Goal: Information Seeking & Learning: Learn about a topic

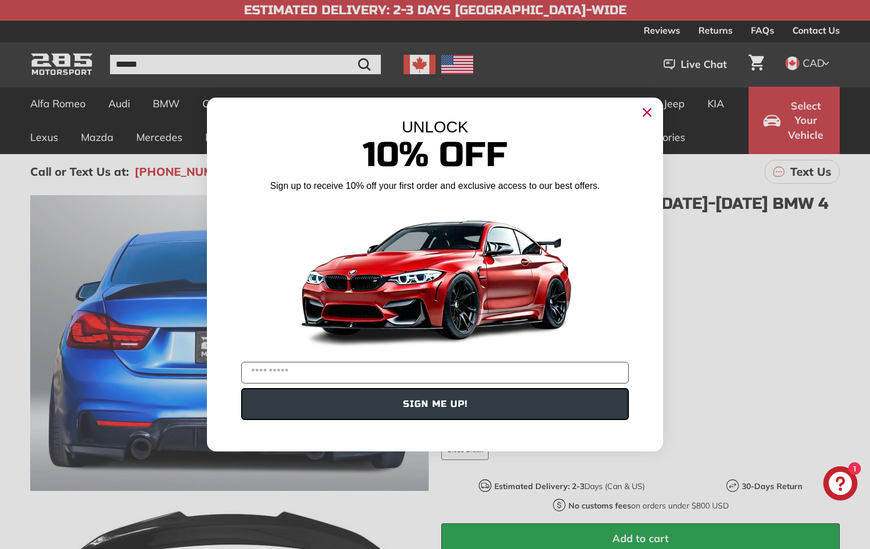
click at [645, 109] on circle "Close dialog" at bounding box center [647, 112] width 17 height 17
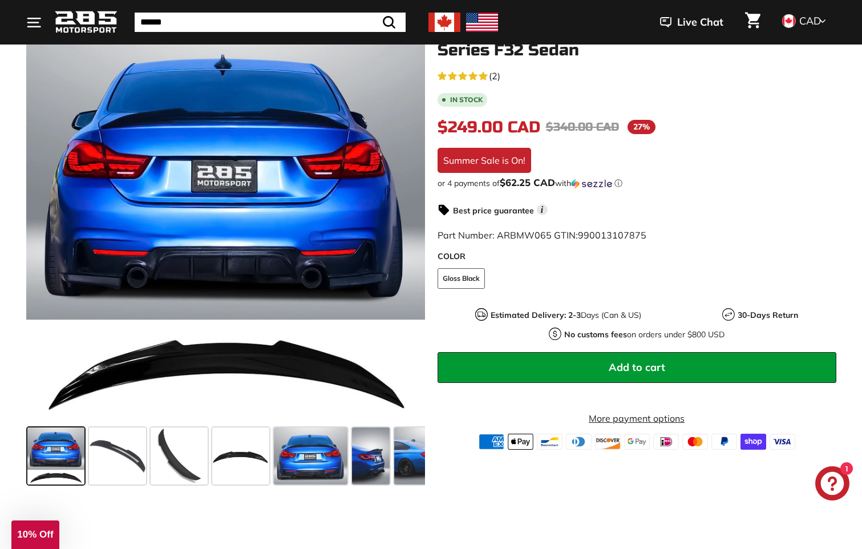
scroll to position [228, 0]
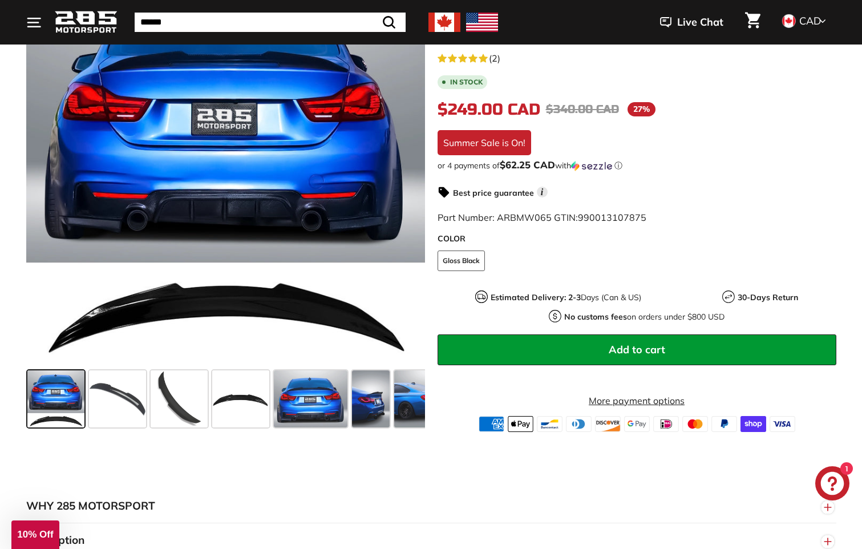
click at [66, 395] on span at bounding box center [55, 398] width 57 height 57
click at [125, 391] on span at bounding box center [117, 398] width 57 height 57
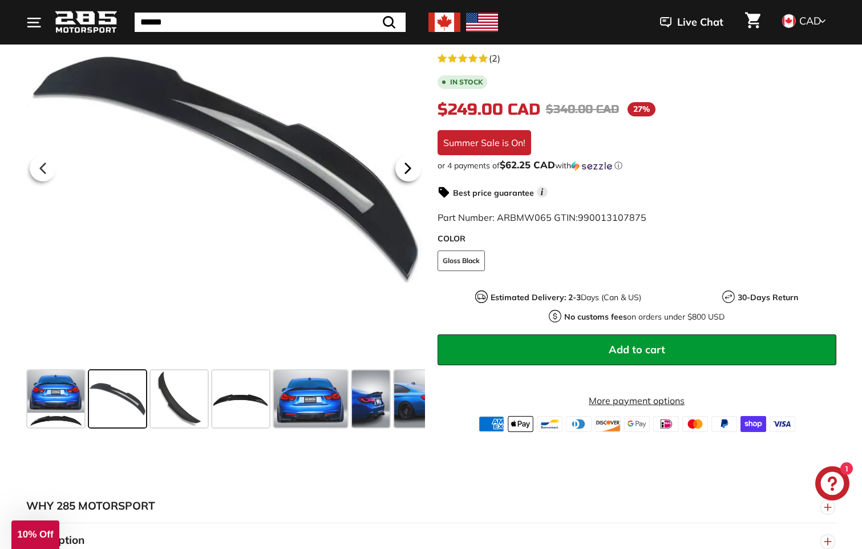
click at [411, 169] on icon at bounding box center [408, 168] width 26 height 26
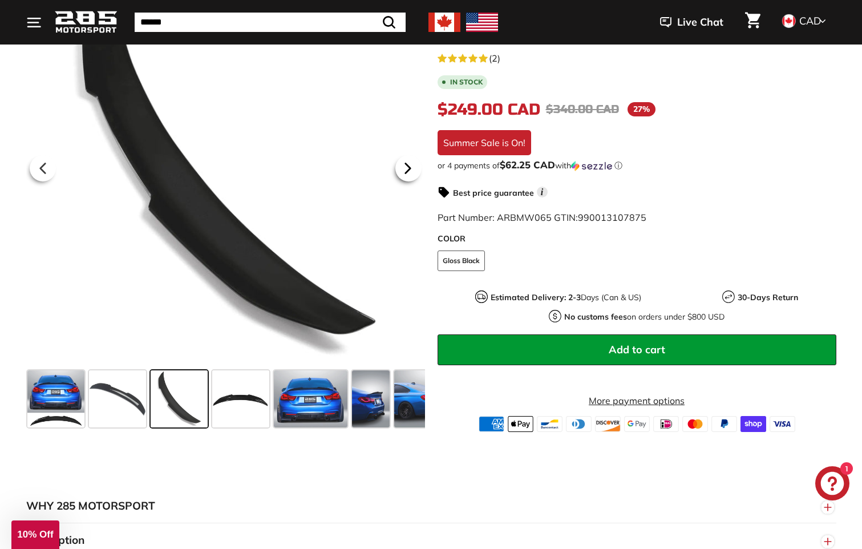
click at [407, 167] on icon at bounding box center [407, 168] width 5 height 10
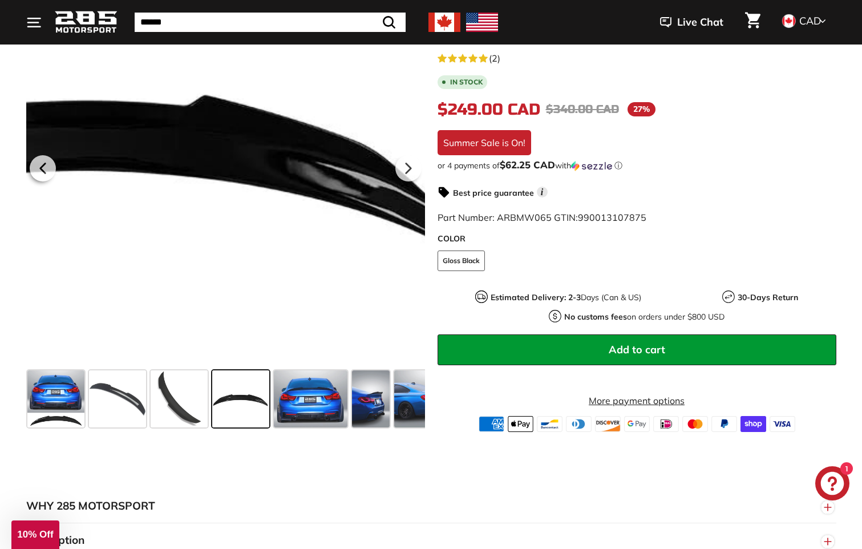
click at [358, 176] on div at bounding box center [225, 166] width 399 height 399
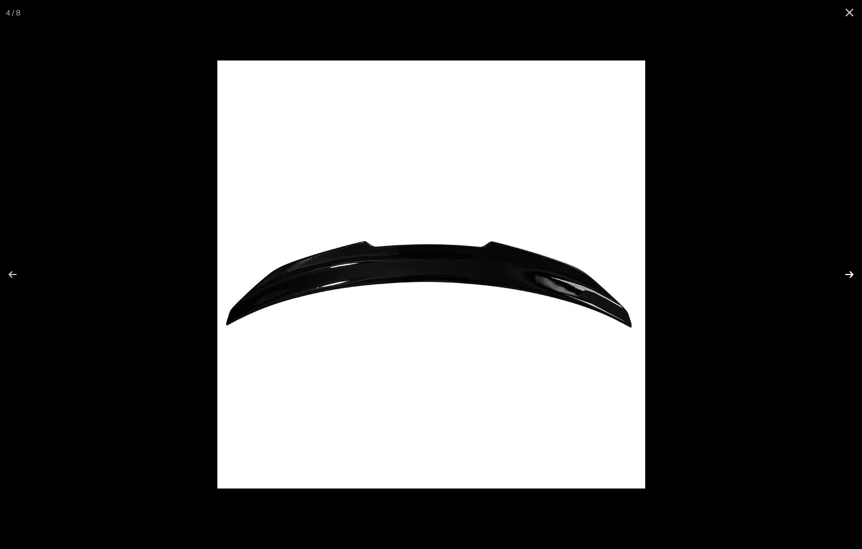
click at [845, 274] on button at bounding box center [842, 274] width 40 height 57
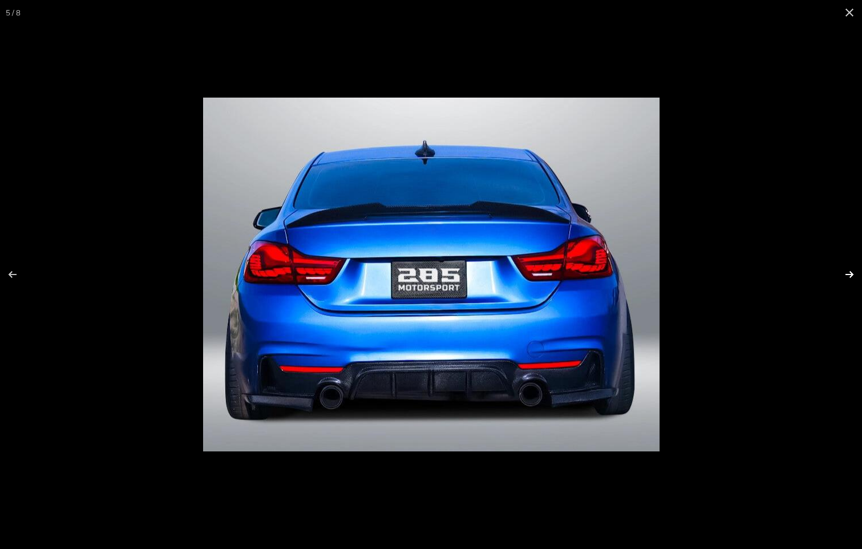
click at [845, 274] on button at bounding box center [842, 274] width 40 height 57
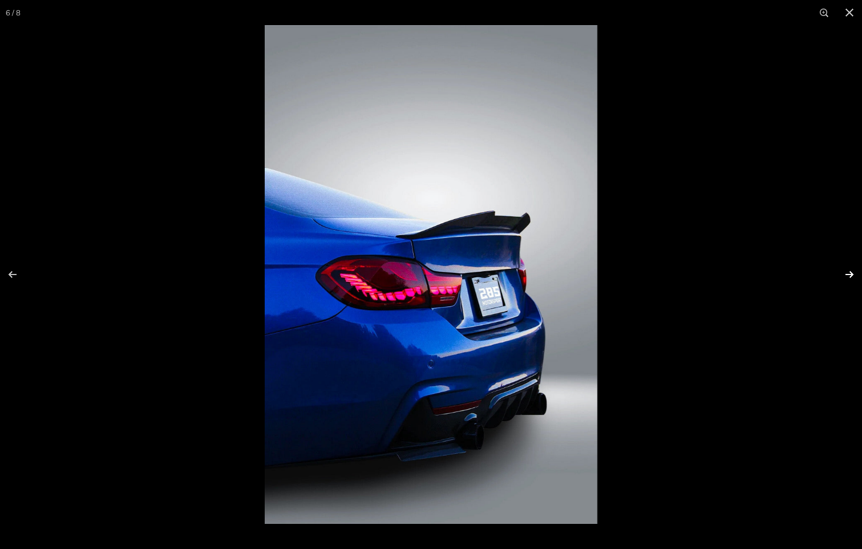
click at [846, 274] on button at bounding box center [842, 274] width 40 height 57
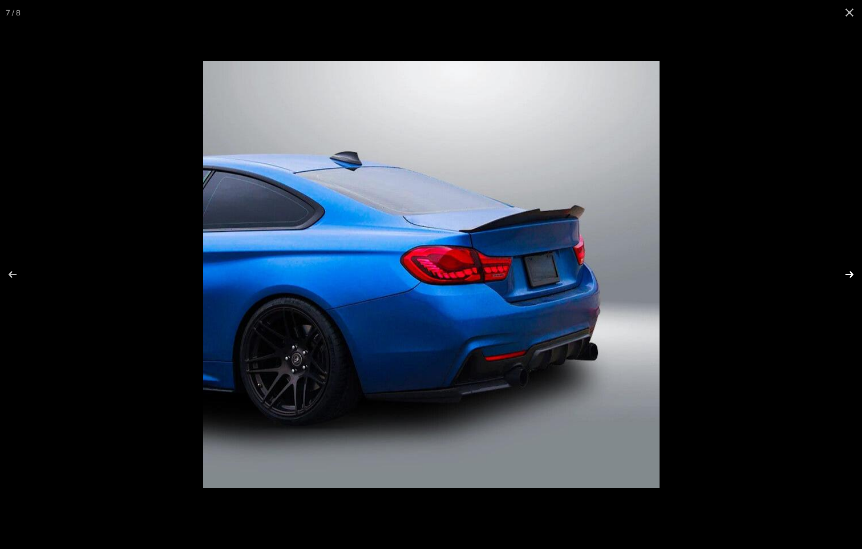
scroll to position [0, 95]
click at [846, 274] on button at bounding box center [842, 274] width 40 height 57
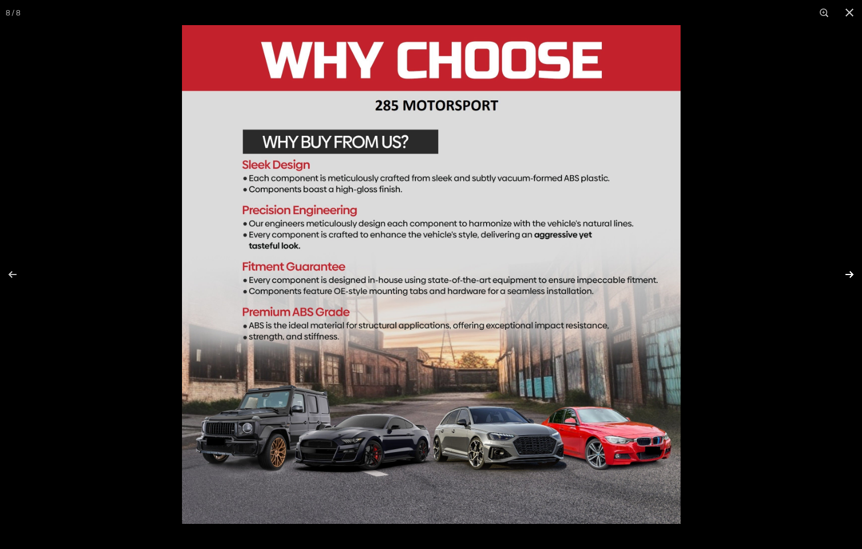
click at [844, 270] on button at bounding box center [842, 274] width 40 height 57
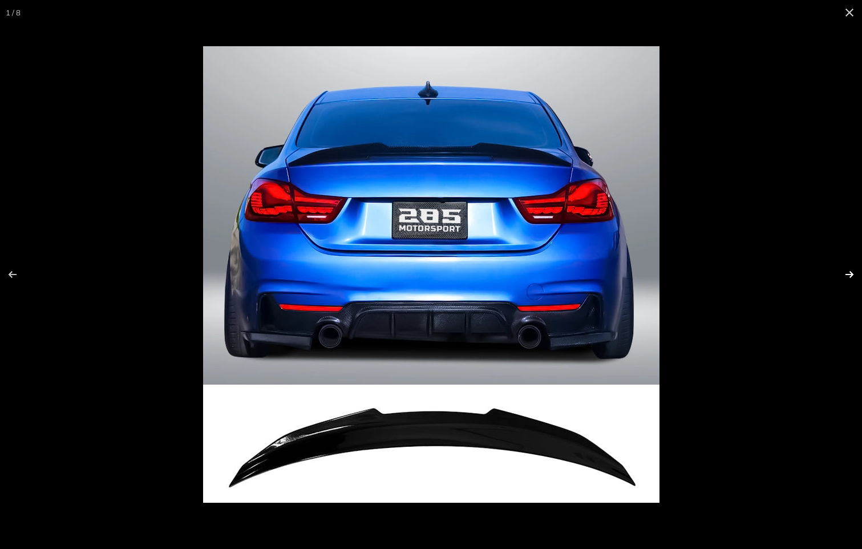
scroll to position [0, 0]
click at [843, 270] on button at bounding box center [842, 274] width 40 height 57
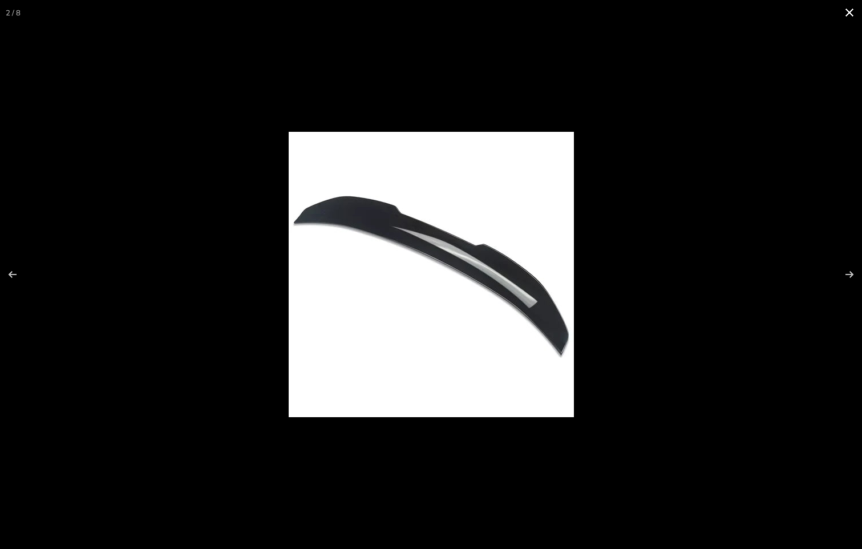
click at [843, 11] on button at bounding box center [848, 12] width 25 height 25
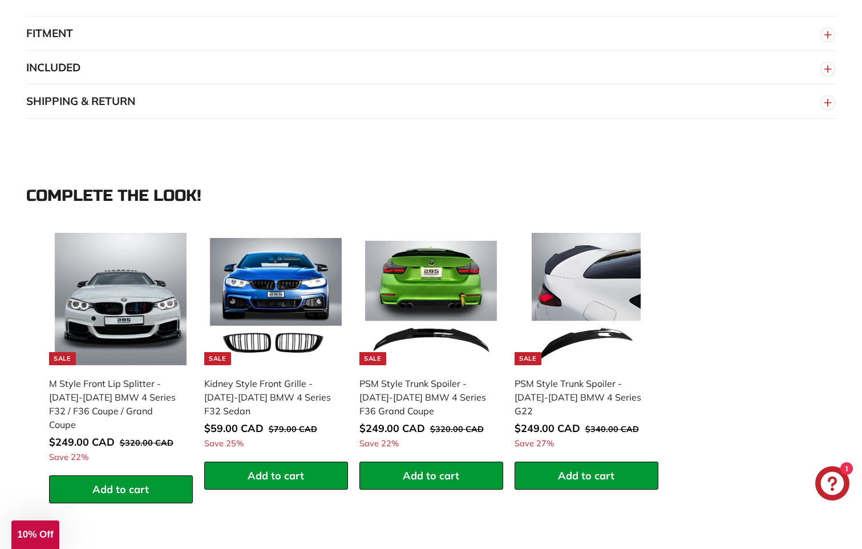
scroll to position [912, 0]
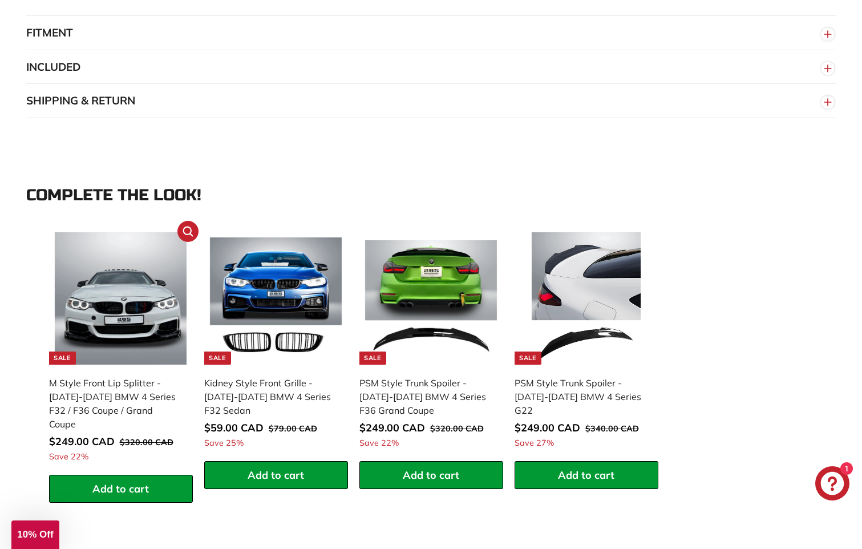
click at [109, 319] on img at bounding box center [121, 298] width 132 height 132
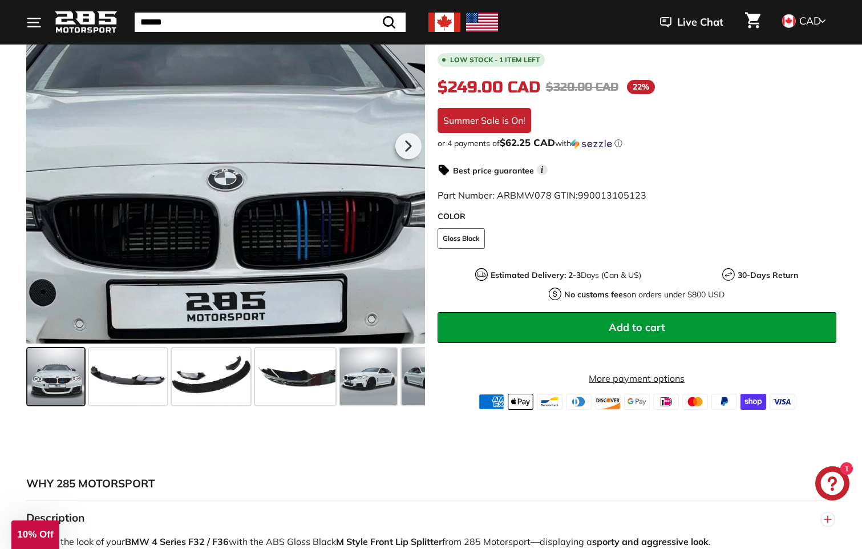
scroll to position [342, 0]
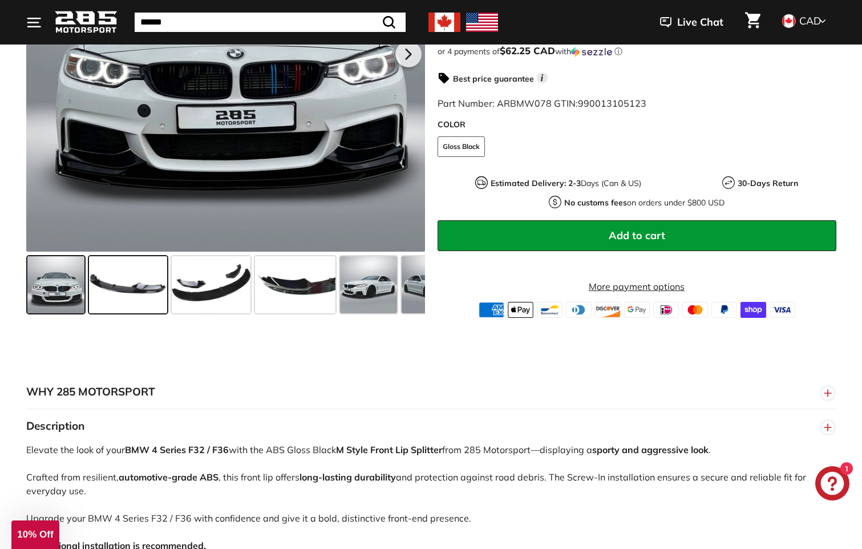
click at [138, 285] on span at bounding box center [128, 284] width 78 height 57
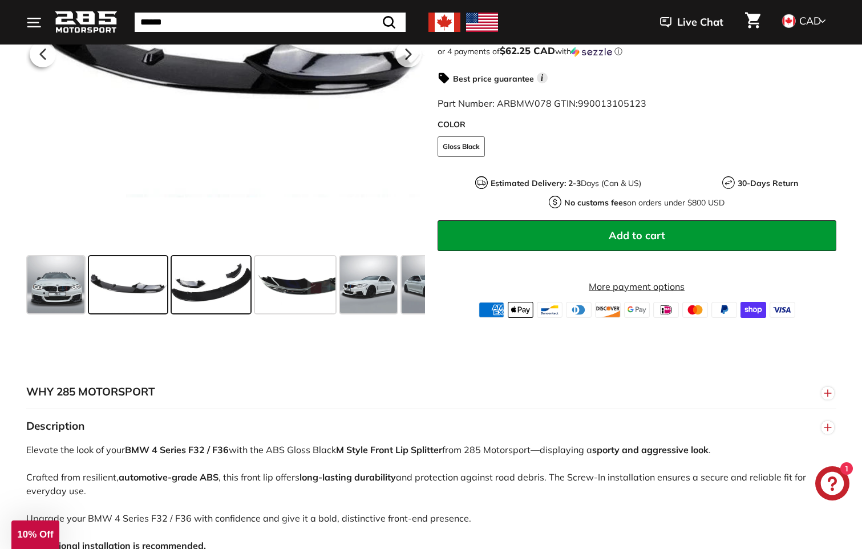
click at [219, 282] on span at bounding box center [211, 284] width 79 height 57
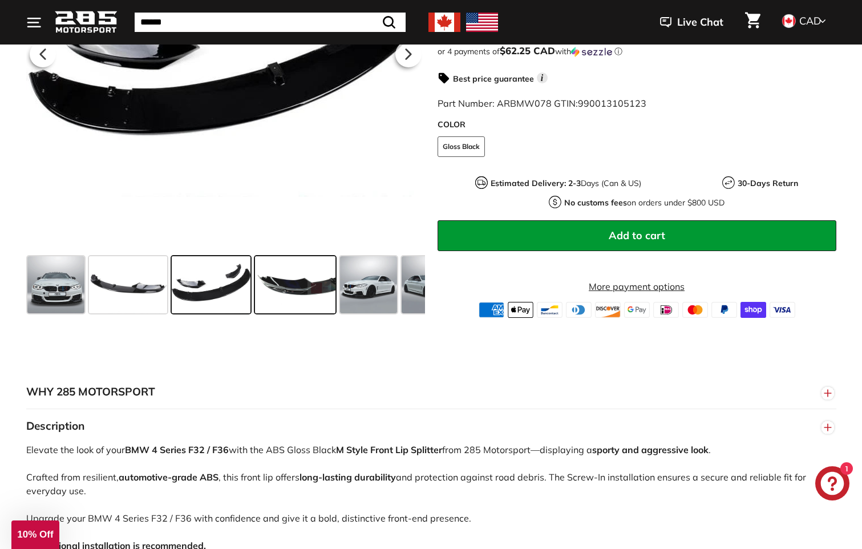
click at [282, 280] on span at bounding box center [295, 284] width 80 height 57
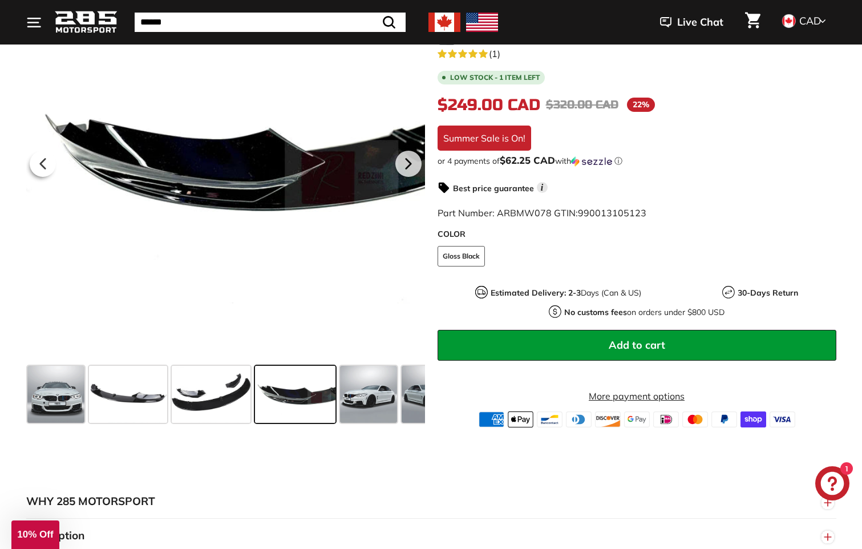
scroll to position [228, 0]
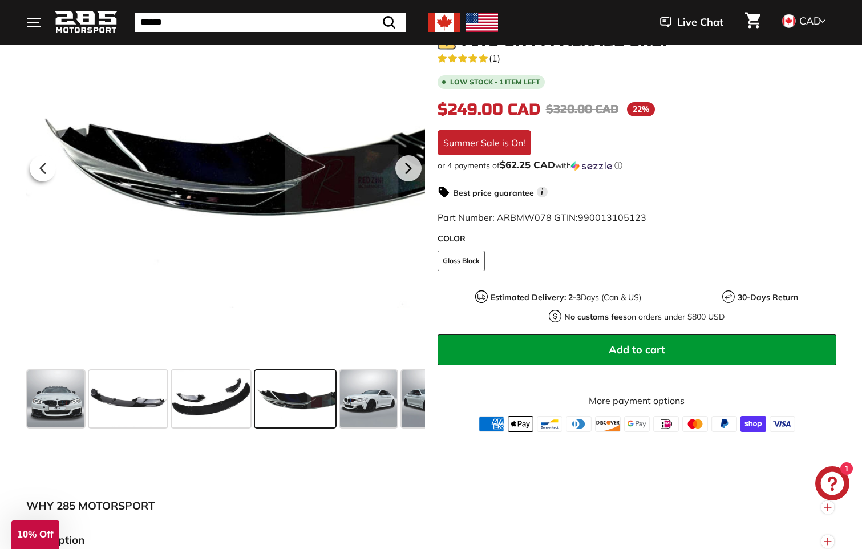
click at [306, 392] on span at bounding box center [295, 398] width 80 height 57
click at [373, 397] on span at bounding box center [368, 398] width 57 height 57
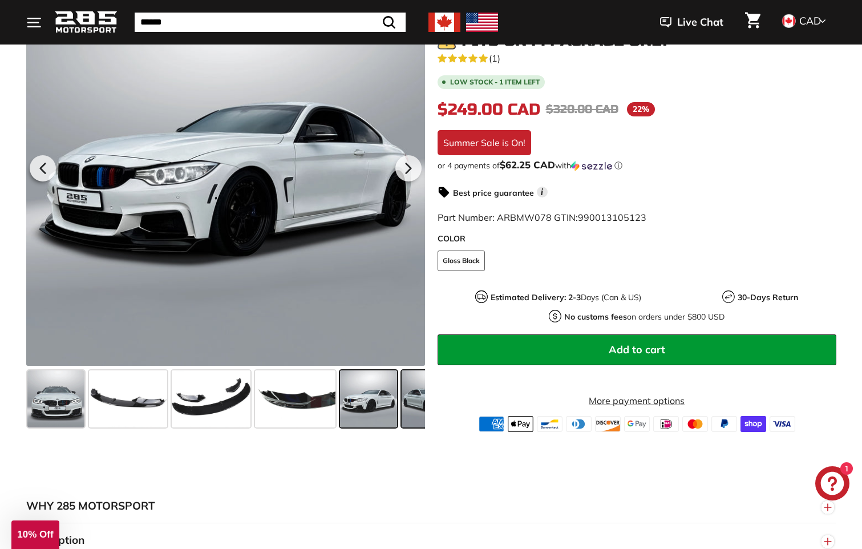
click at [411, 404] on span at bounding box center [429, 398] width 57 height 57
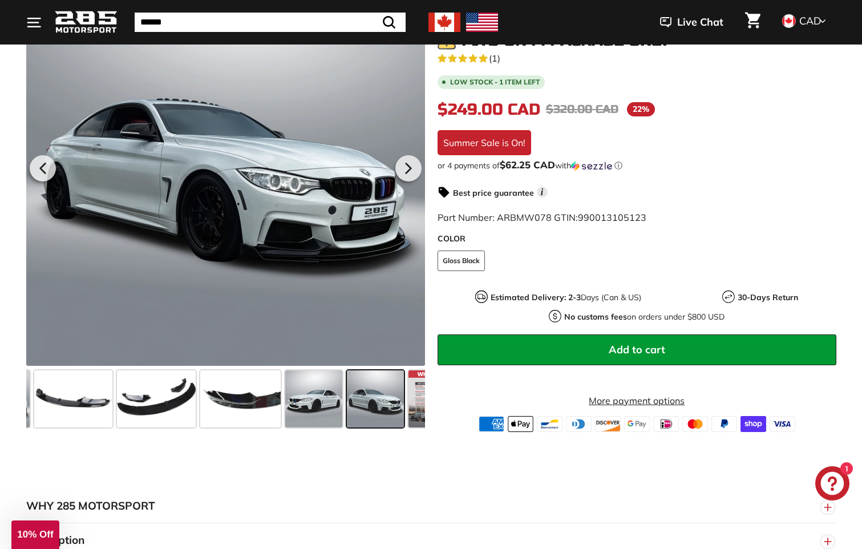
scroll to position [0, 98]
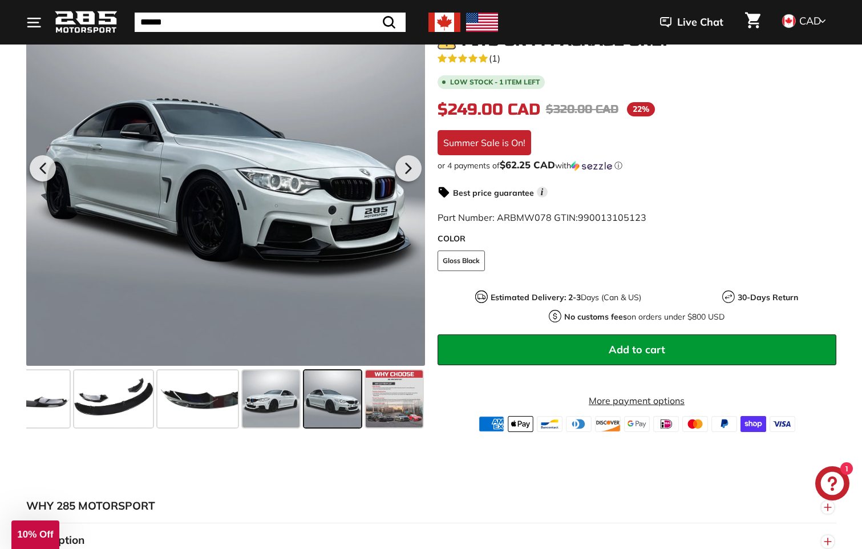
click at [411, 404] on span at bounding box center [394, 398] width 57 height 57
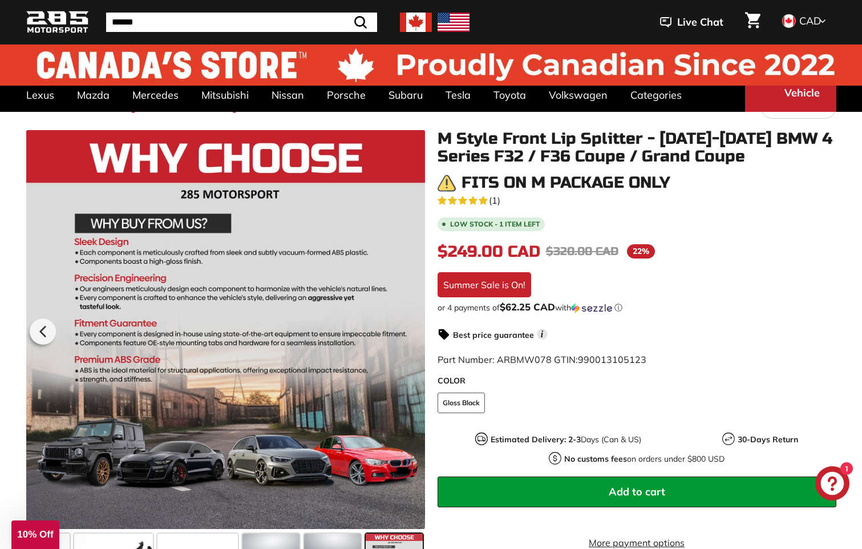
scroll to position [0, 0]
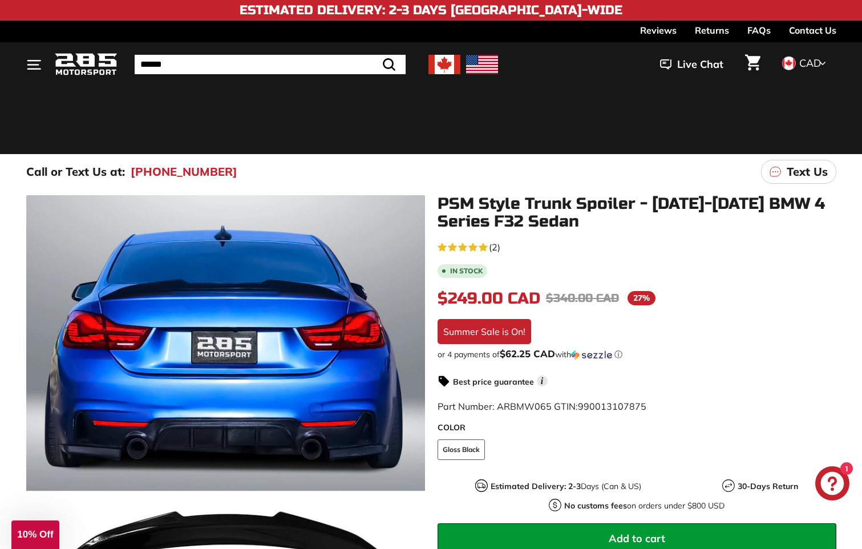
click at [754, 28] on link "FAQs" at bounding box center [758, 30] width 23 height 19
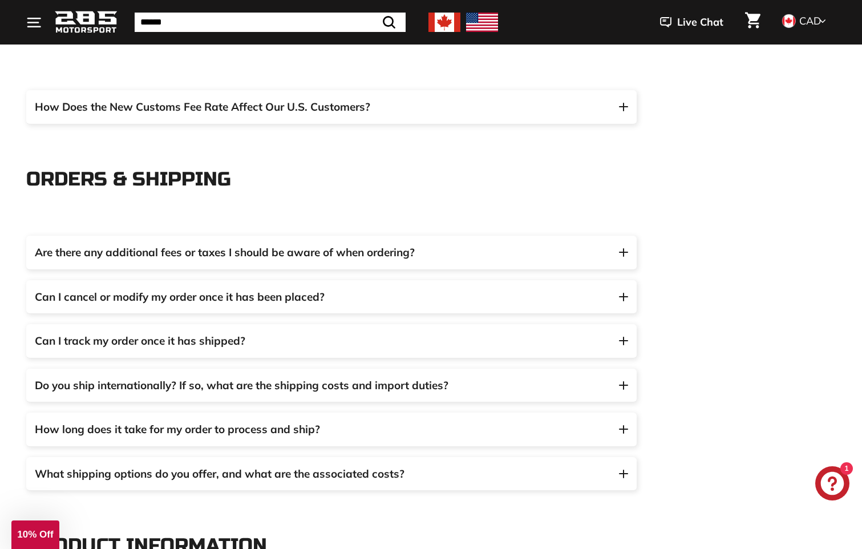
scroll to position [342, 0]
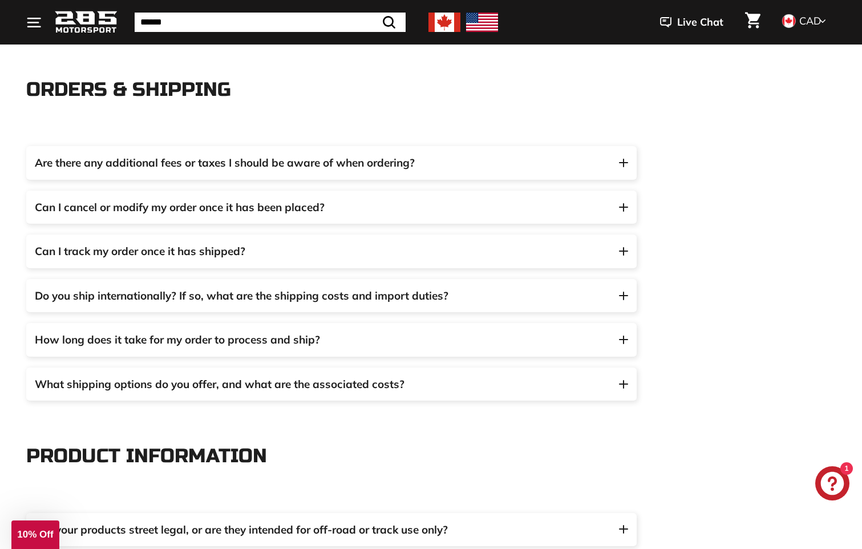
click at [626, 161] on img "button" at bounding box center [623, 163] width 9 height 9
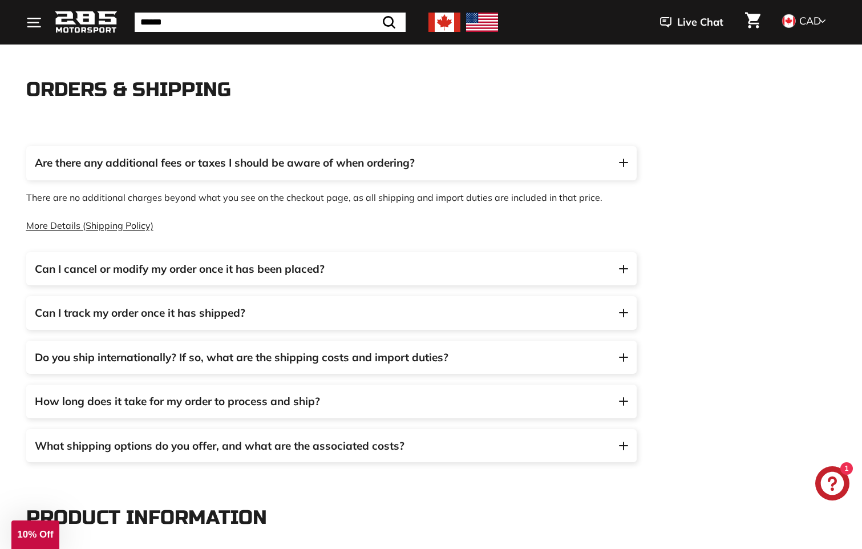
click at [623, 268] on img "button" at bounding box center [623, 269] width 9 height 9
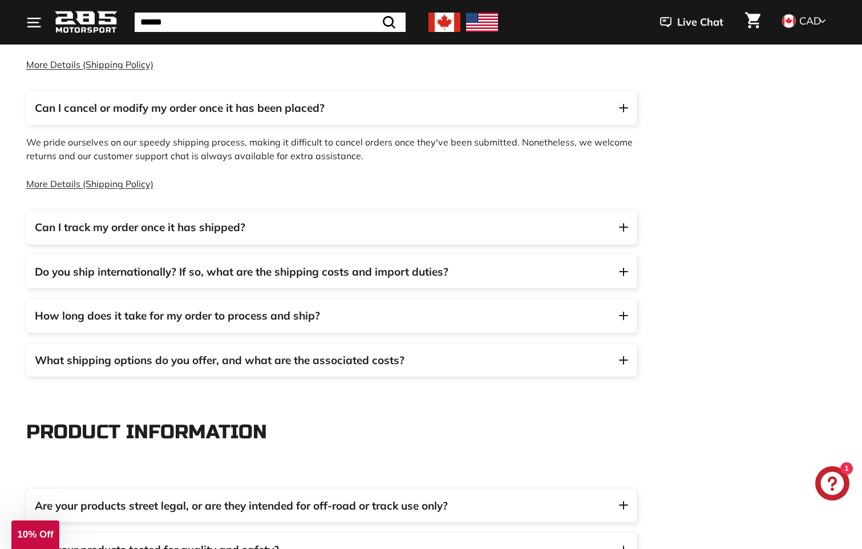
scroll to position [513, 0]
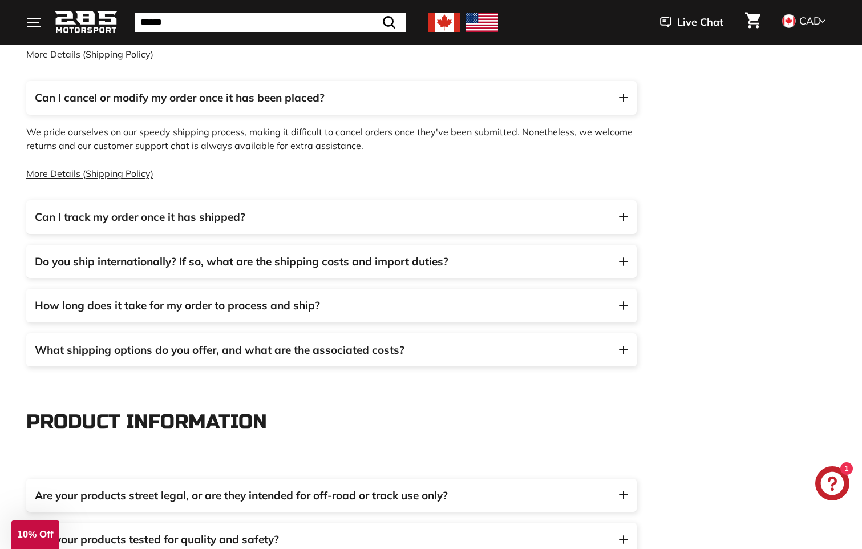
click at [622, 219] on img "button" at bounding box center [623, 217] width 9 height 9
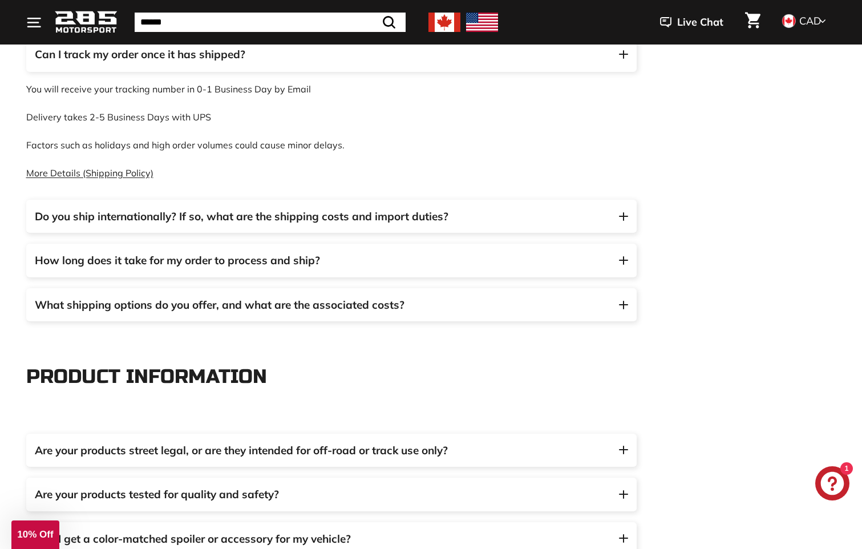
scroll to position [684, 0]
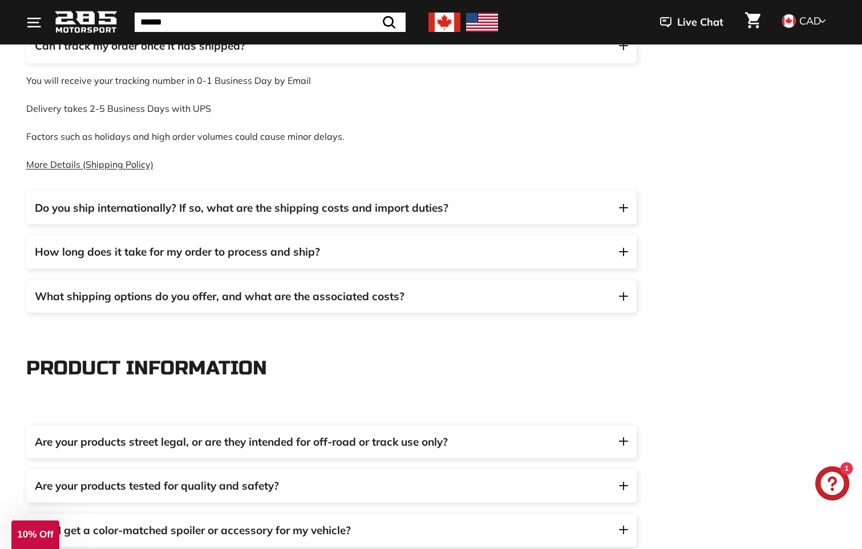
click at [624, 205] on img "button" at bounding box center [623, 208] width 9 height 9
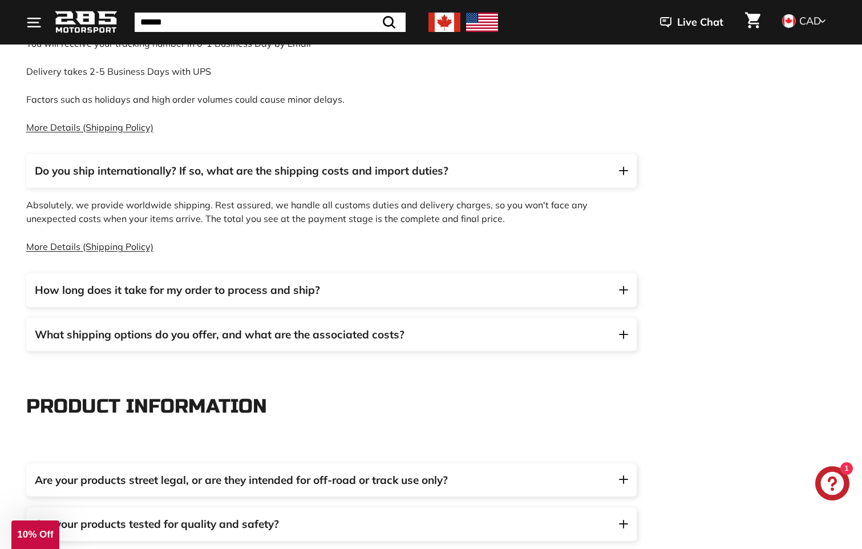
scroll to position [741, 0]
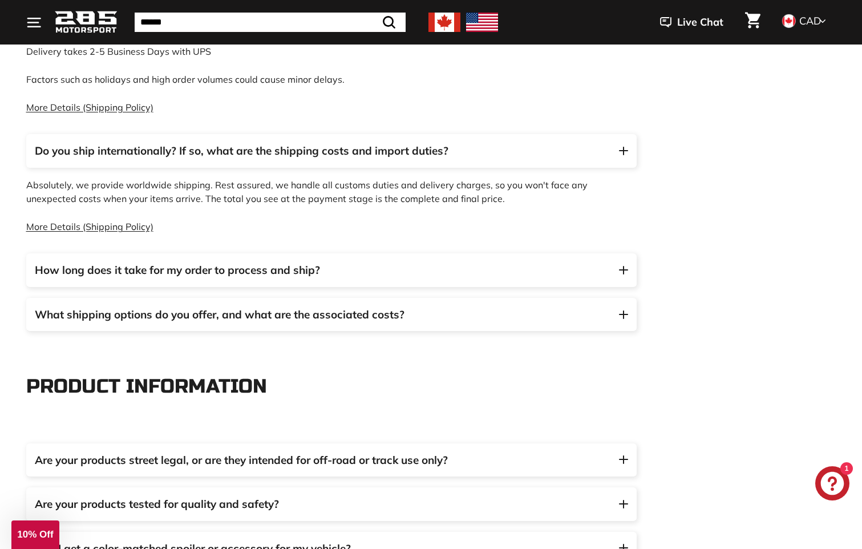
click at [625, 265] on span "How long does it take for my order to process and ship?" at bounding box center [331, 270] width 593 height 17
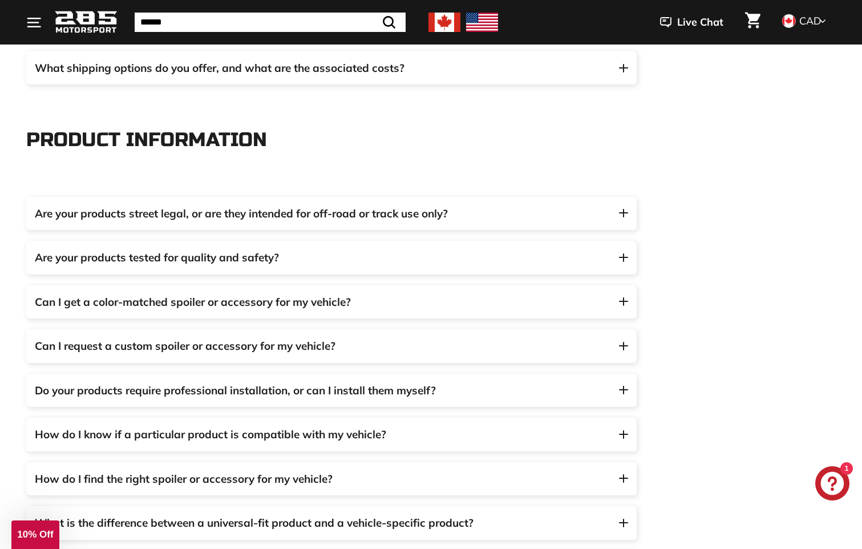
scroll to position [1140, 0]
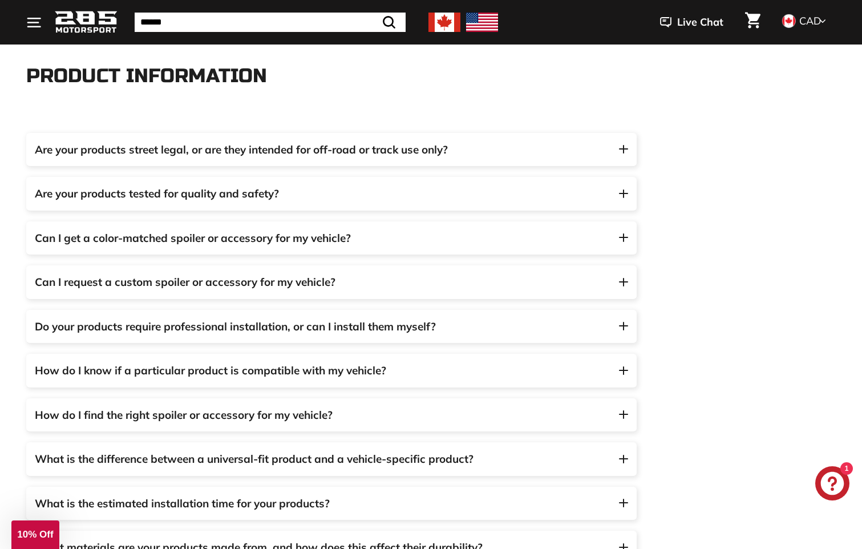
click at [630, 144] on button "Are your products street legal, or are they intended for off-road or track use …" at bounding box center [331, 150] width 610 height 34
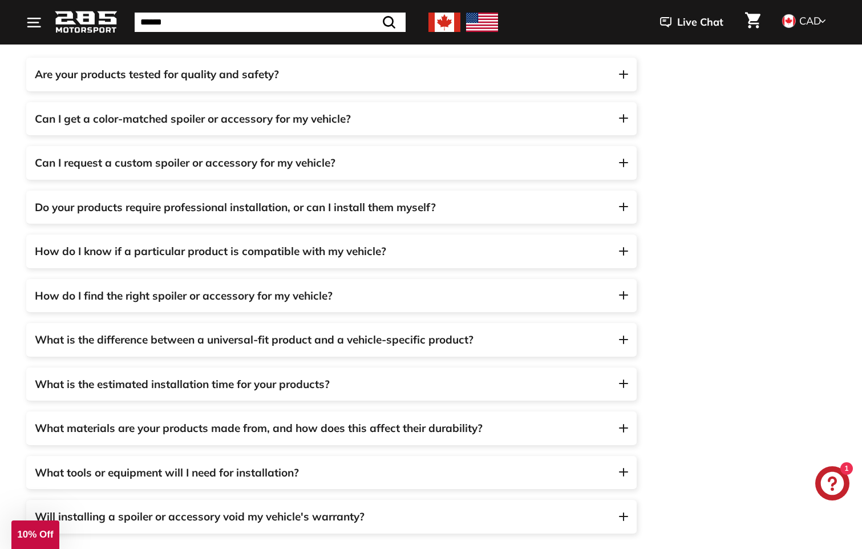
scroll to position [1311, 0]
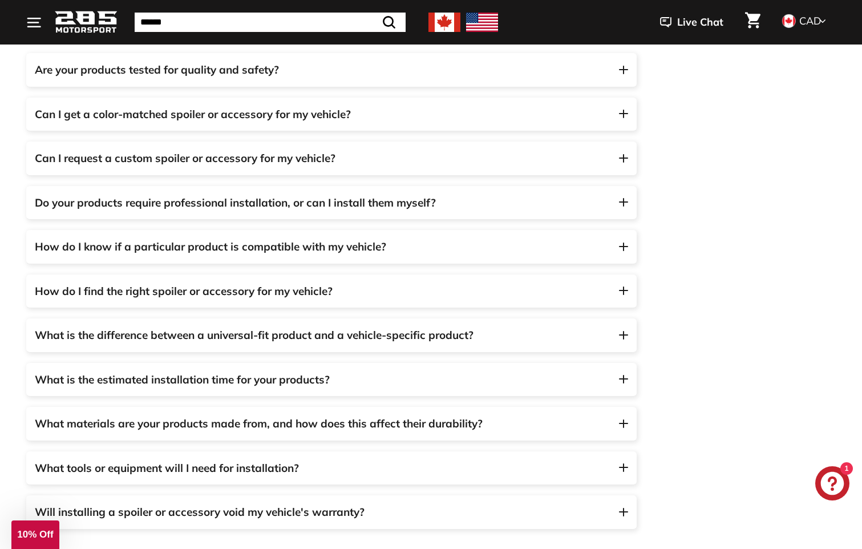
click at [624, 154] on img "button" at bounding box center [623, 158] width 9 height 9
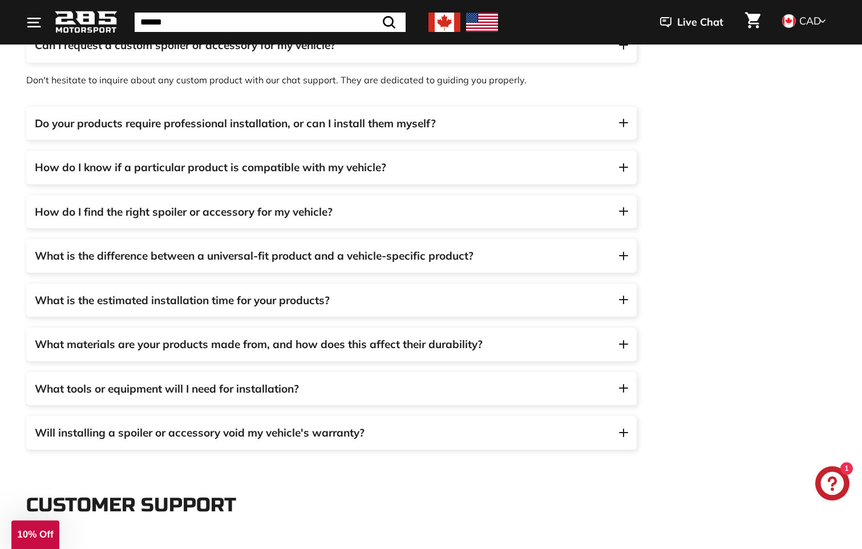
scroll to position [1426, 0]
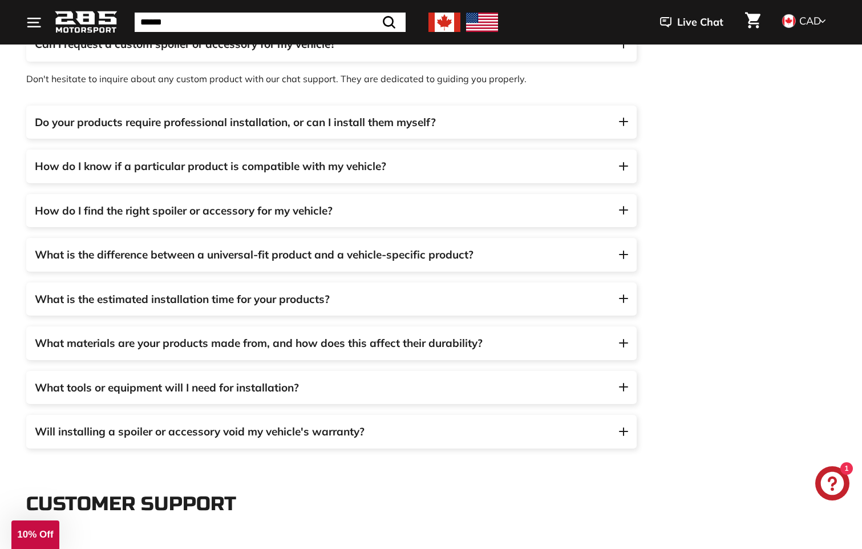
click at [619, 342] on img "button" at bounding box center [623, 343] width 9 height 9
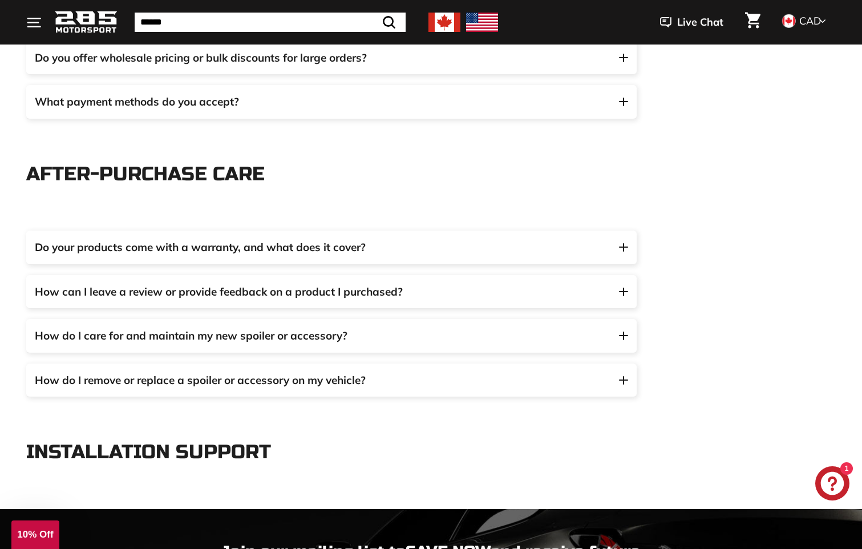
scroll to position [2224, 0]
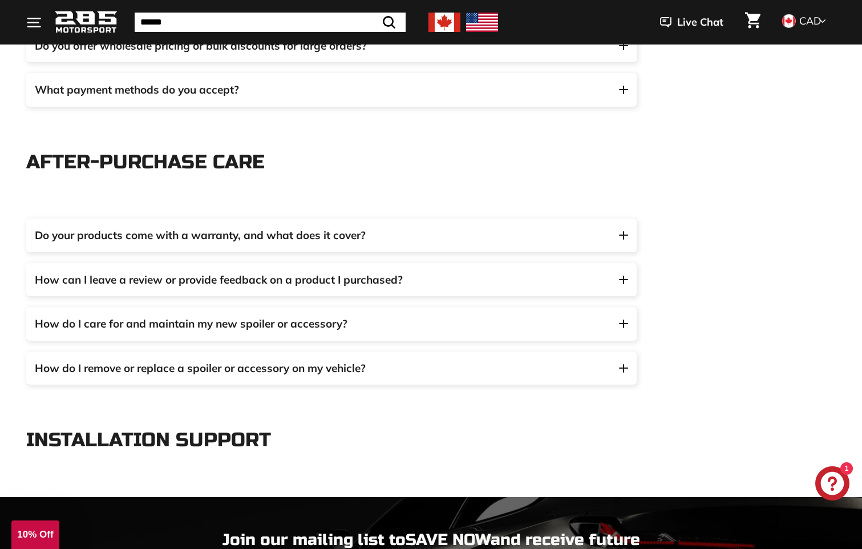
click at [623, 364] on img "button" at bounding box center [623, 368] width 9 height 9
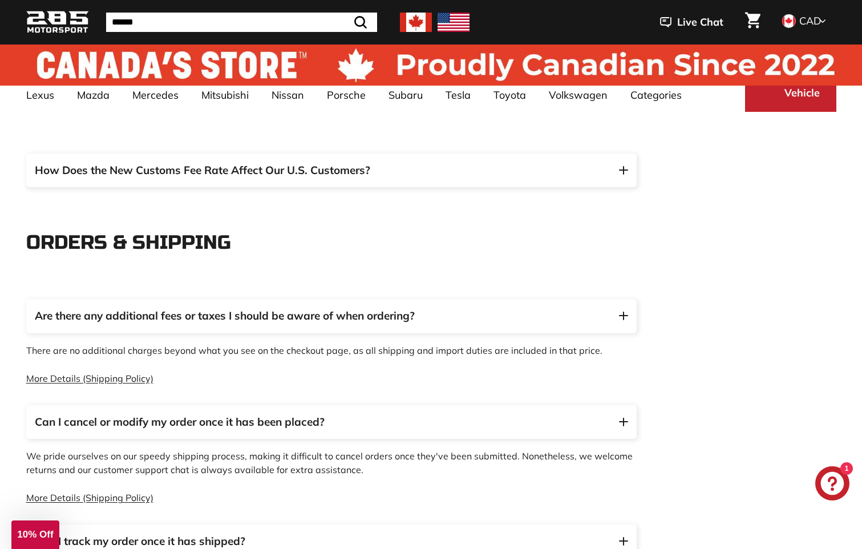
scroll to position [0, 0]
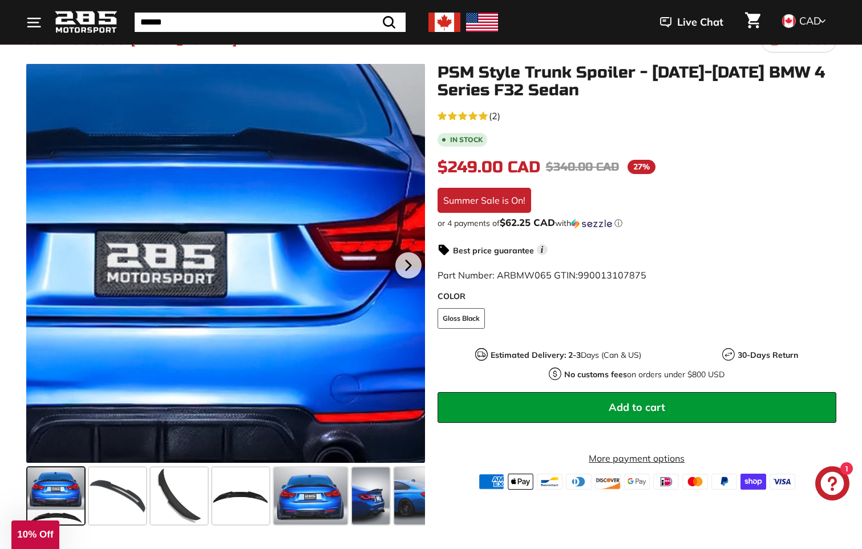
scroll to position [171, 0]
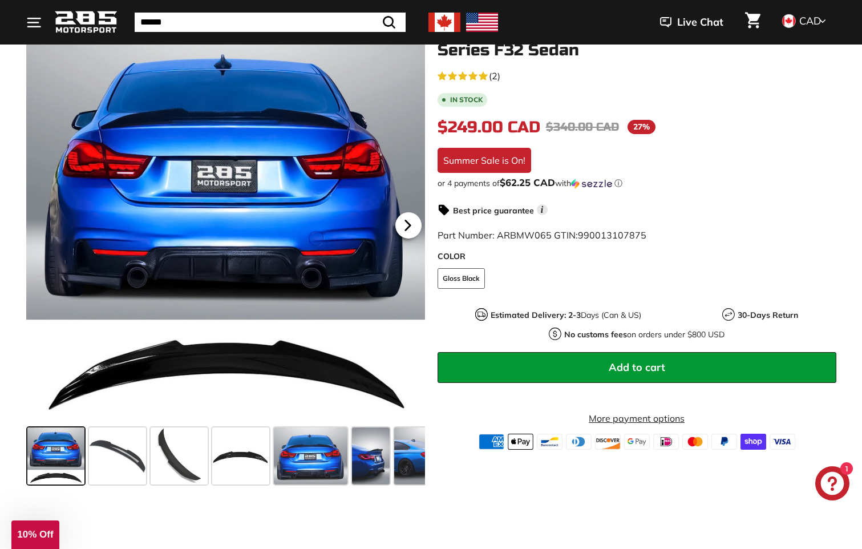
click at [410, 228] on icon at bounding box center [408, 225] width 26 height 26
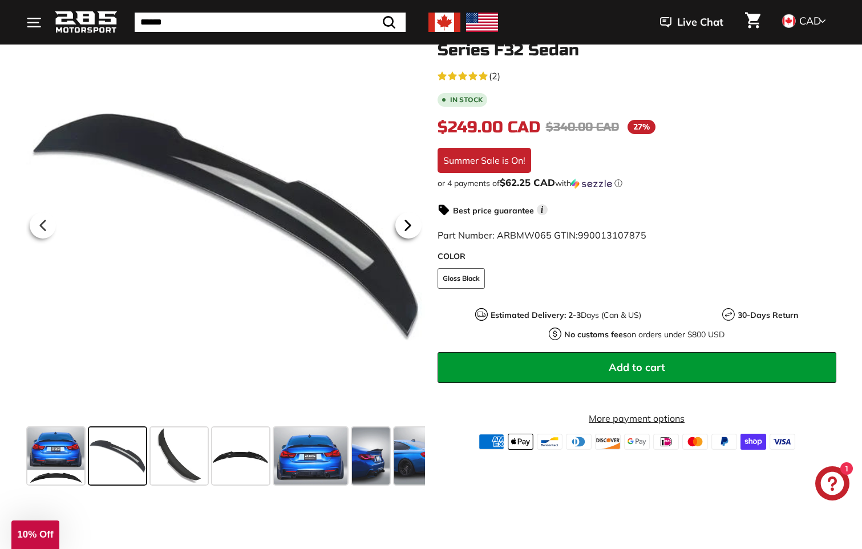
click at [410, 228] on icon at bounding box center [408, 225] width 26 height 26
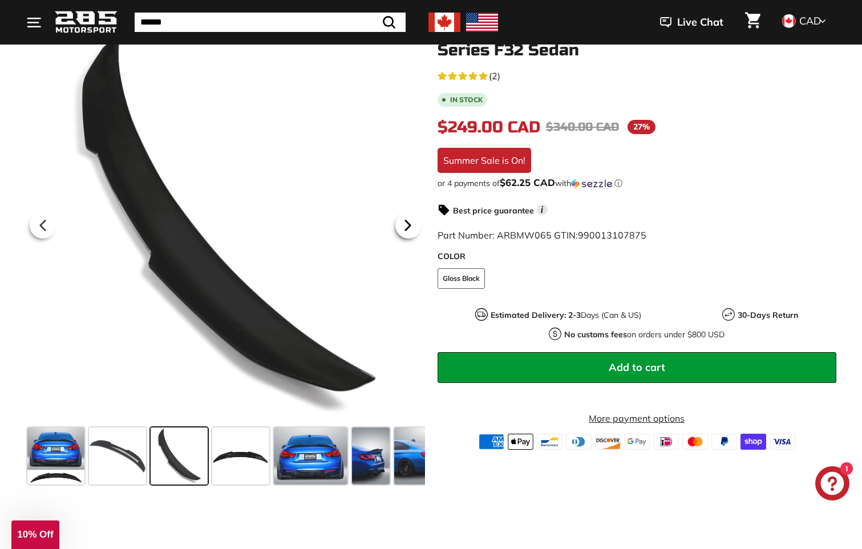
click at [410, 228] on icon at bounding box center [408, 225] width 26 height 26
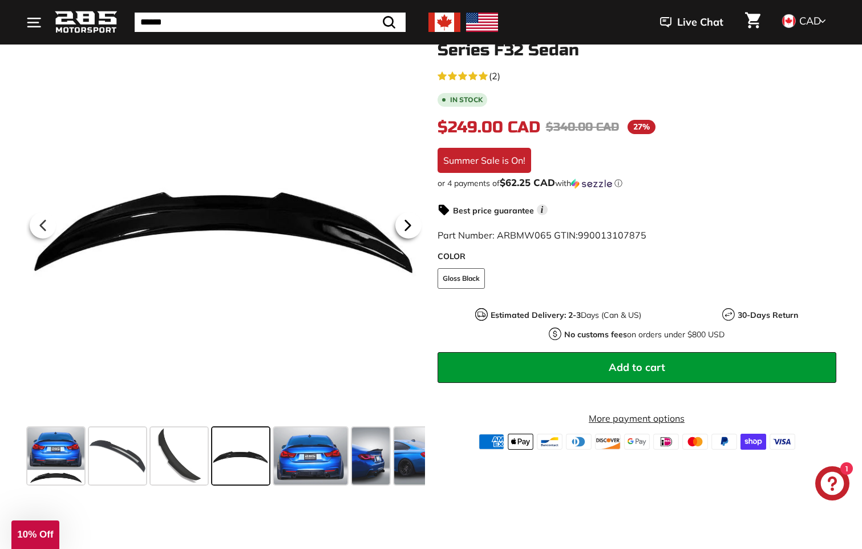
click at [410, 228] on icon at bounding box center [408, 225] width 26 height 26
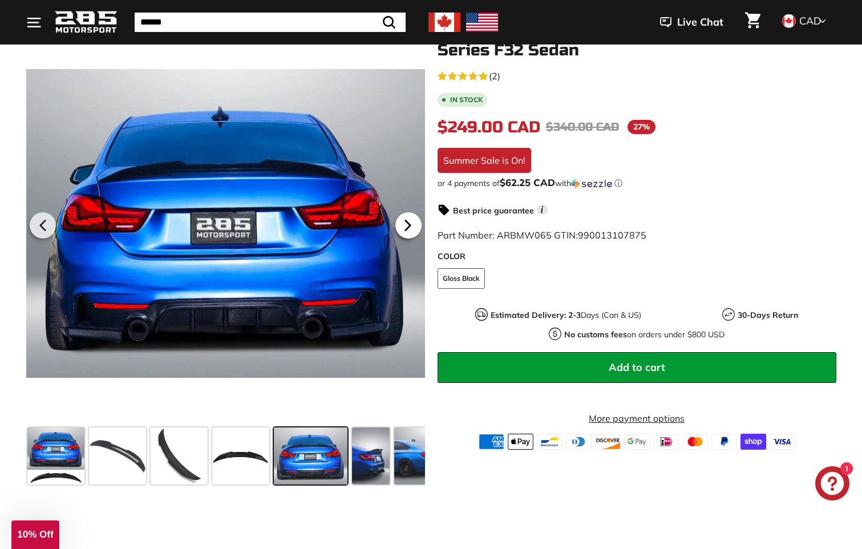
click at [411, 228] on icon at bounding box center [408, 225] width 26 height 26
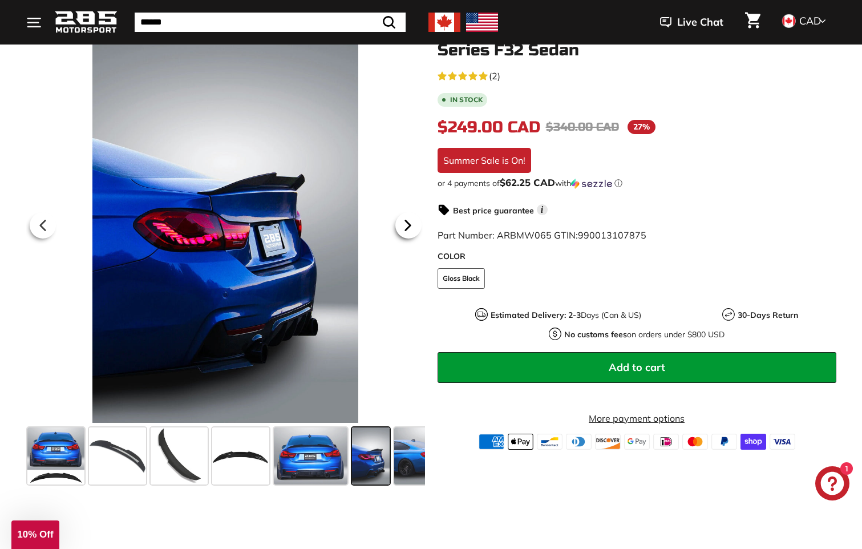
click at [411, 228] on icon at bounding box center [408, 225] width 26 height 26
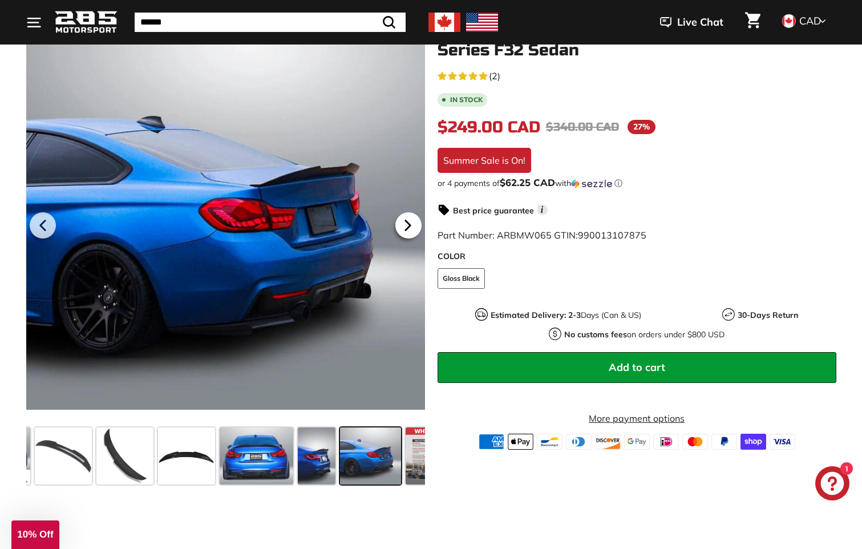
scroll to position [0, 95]
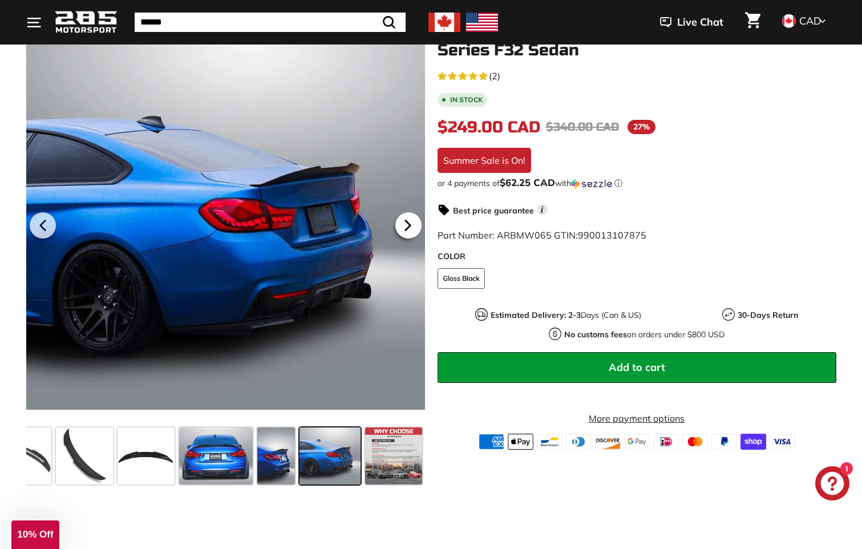
click at [411, 228] on icon at bounding box center [408, 225] width 26 height 26
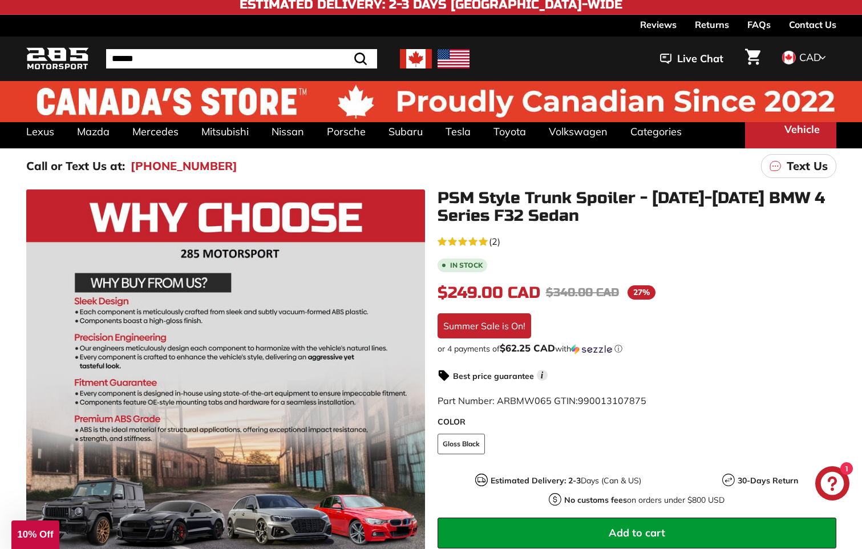
scroll to position [0, 0]
